Goal: Task Accomplishment & Management: Manage account settings

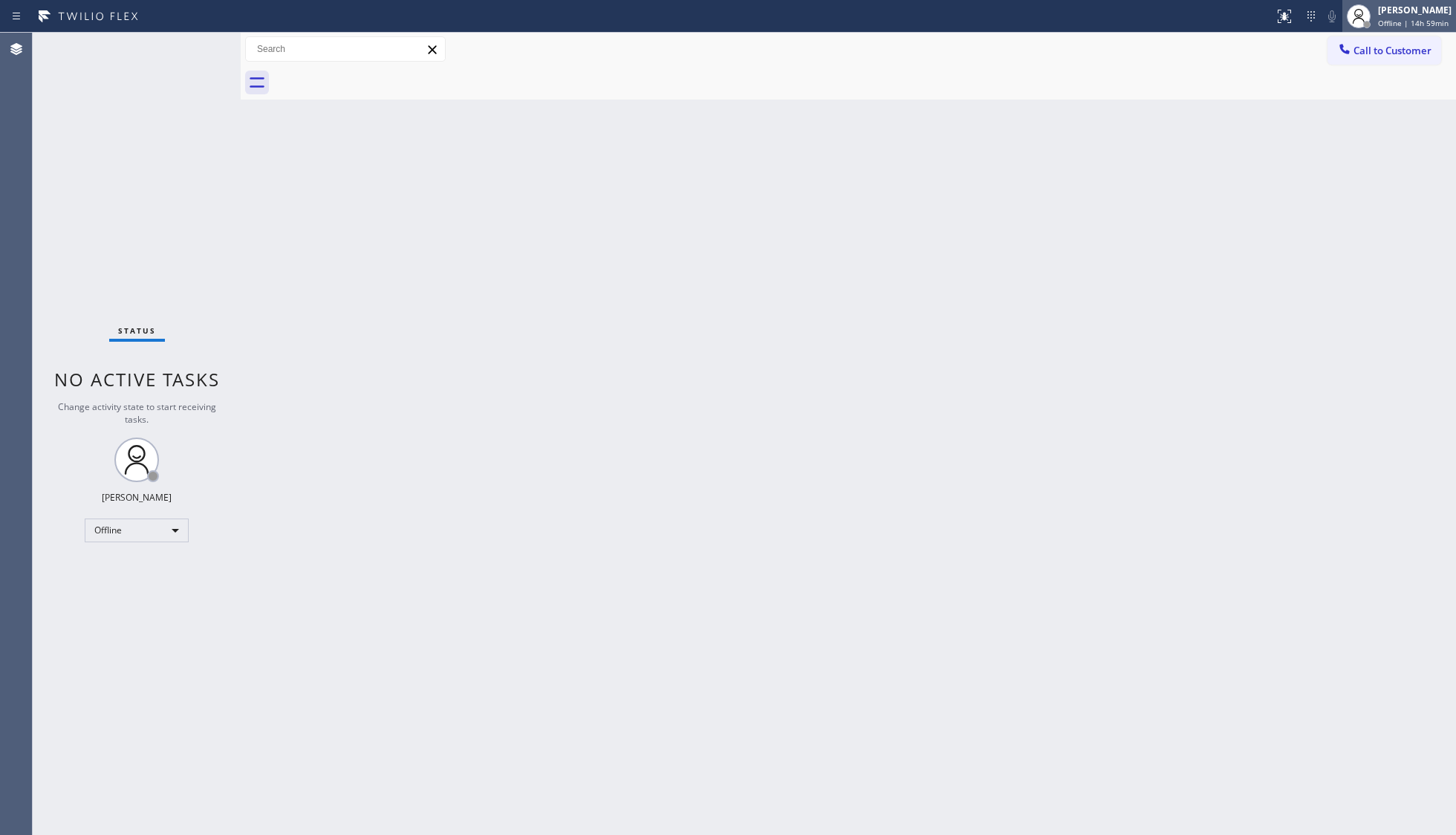
drag, startPoint x: 1400, startPoint y: 4, endPoint x: 1402, endPoint y: 18, distance: 14.1
click at [1400, 5] on div "[PERSON_NAME]" at bounding box center [1414, 10] width 74 height 13
drag, startPoint x: 1384, startPoint y: 94, endPoint x: 1409, endPoint y: 114, distance: 32.0
click at [1385, 94] on button "Unavailable" at bounding box center [1381, 98] width 149 height 19
